Goal: Obtain resource: Obtain resource

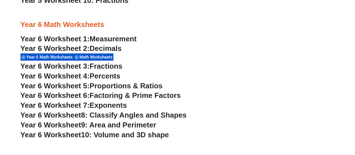
scroll to position [1285, 0]
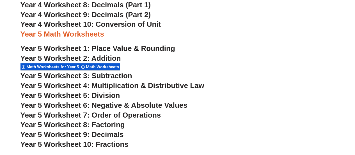
scroll to position [1149, 0]
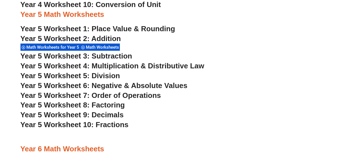
click at [0, 70] on section "Year 4 Math Worksheets Year 4 Math Worksheets Math Worksheets Year 4 Worksheet …" at bounding box center [177, 80] width 355 height 371
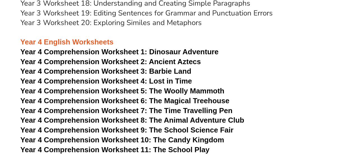
scroll to position [2199, 0]
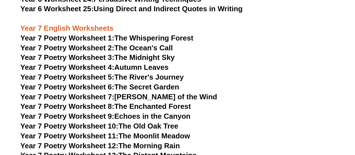
scroll to position [3461, 0]
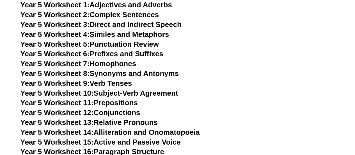
scroll to position [2753, 0]
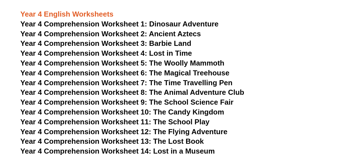
scroll to position [2234, 0]
